Goal: Task Accomplishment & Management: Complete application form

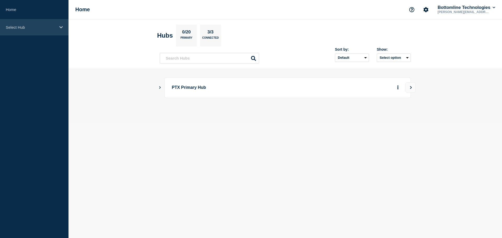
click at [31, 30] on div "Select Hub" at bounding box center [34, 27] width 68 height 16
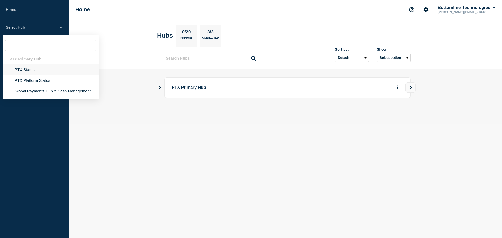
click at [27, 71] on li "PTX Status" at bounding box center [51, 69] width 96 height 11
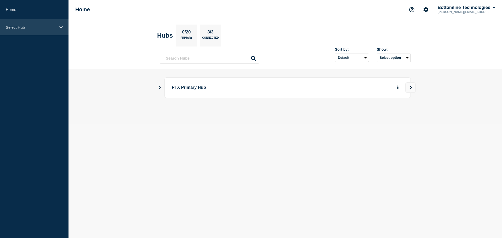
click at [31, 31] on div "Select Hub" at bounding box center [34, 27] width 68 height 16
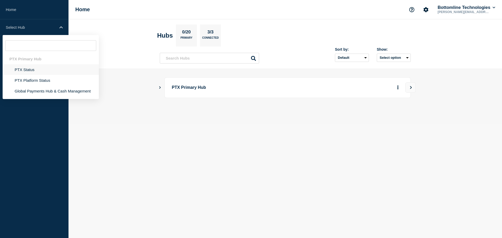
click at [35, 68] on li "PTX Status" at bounding box center [51, 69] width 96 height 11
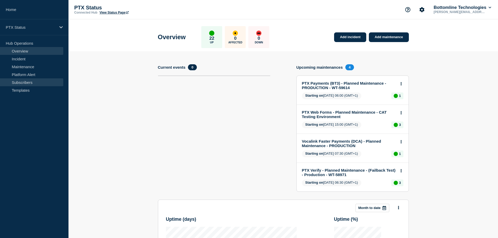
click at [31, 82] on link "Subscribers" at bounding box center [31, 82] width 63 height 8
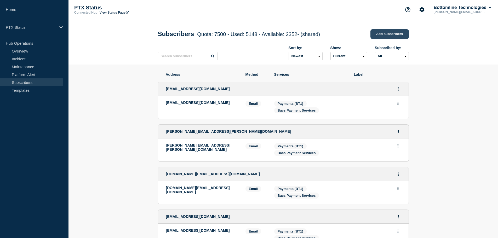
click at [383, 36] on link "Add subscribers" at bounding box center [389, 34] width 38 height 10
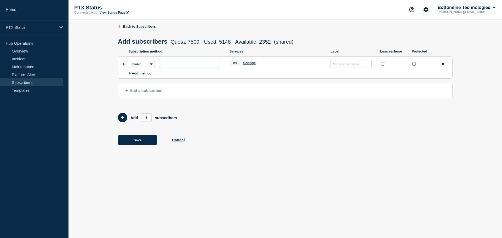
click at [180, 65] on input "subscription-address" at bounding box center [189, 64] width 60 height 8
paste input "[EMAIL_ADDRESS][DOMAIN_NAME]"
type input "[EMAIL_ADDRESS][DOMAIN_NAME]"
click at [413, 66] on input "protected checkbox" at bounding box center [413, 63] width 3 height 3
checkbox input "true"
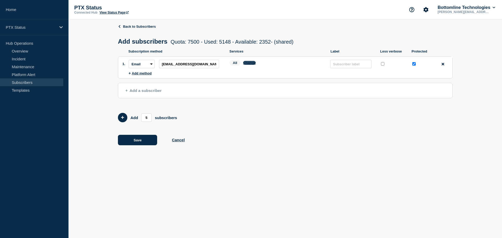
click at [249, 63] on button "Change" at bounding box center [249, 63] width 13 height 4
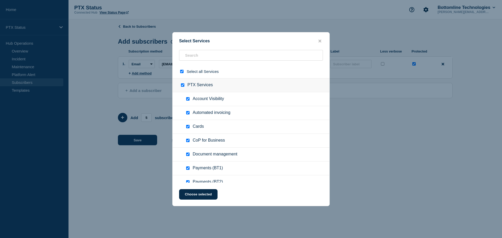
click at [183, 73] on input "select all checkbox" at bounding box center [181, 71] width 3 height 3
checkbox input "false"
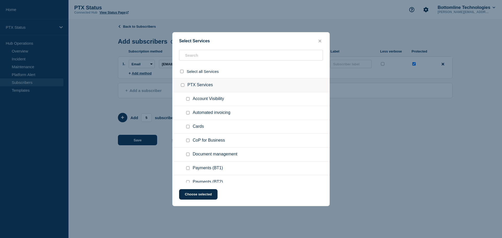
checkbox input "false"
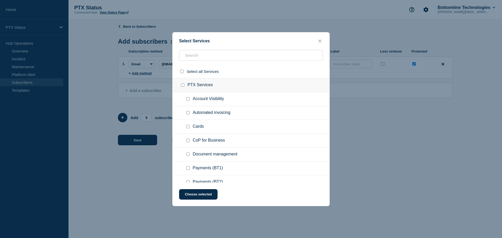
checkbox input "false"
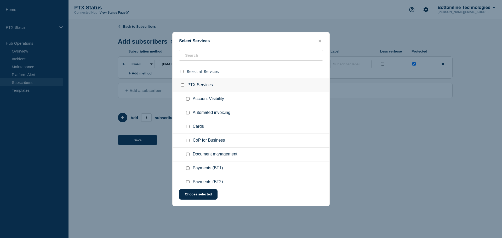
checkbox input "false"
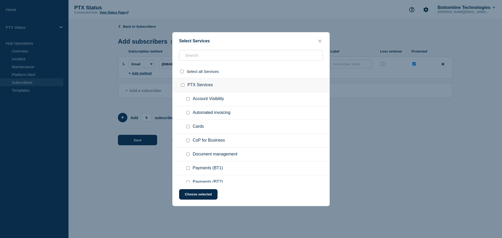
checkbox input "false"
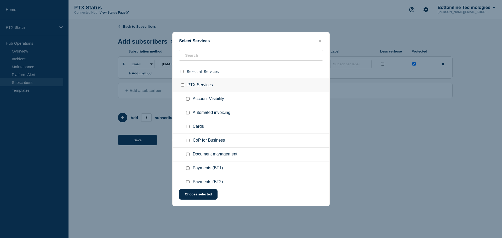
checkbox input "false"
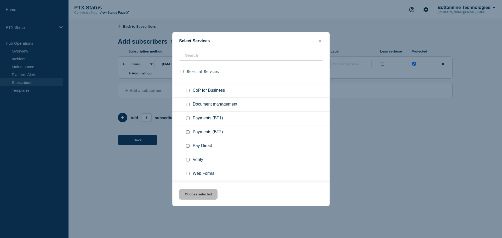
scroll to position [52, 0]
click at [189, 116] on div at bounding box center [189, 115] width 8 height 5
click at [187, 116] on input "Payments (BT1) checkbox" at bounding box center [187, 115] width 3 height 3
checkbox input "true"
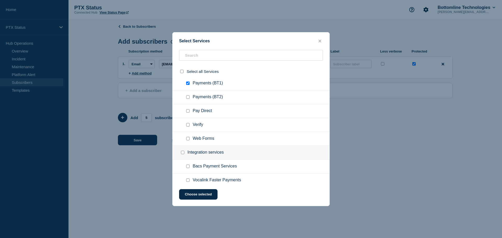
scroll to position [131, 0]
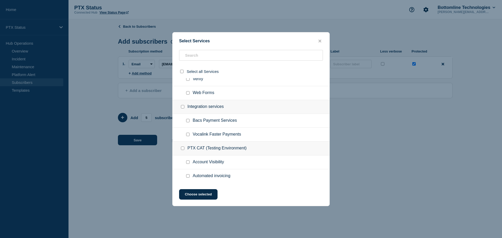
click at [189, 121] on input "Bacs Payment Services checkbox" at bounding box center [187, 120] width 3 height 3
checkbox input "true"
click at [194, 195] on button "Choose selected" at bounding box center [198, 194] width 38 height 10
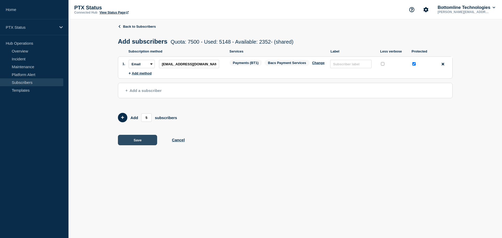
click at [135, 140] on button "Save" at bounding box center [137, 140] width 39 height 10
